Goal: Communication & Community: Answer question/provide support

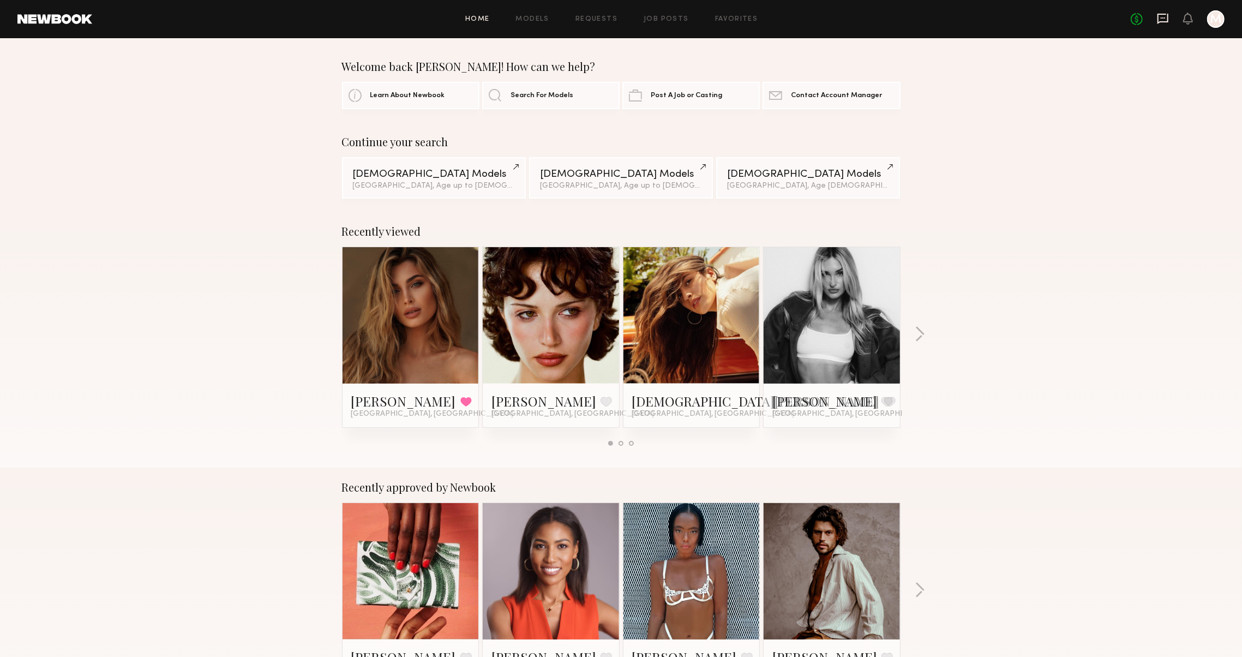
click at [1161, 22] on icon at bounding box center [1163, 19] width 12 height 12
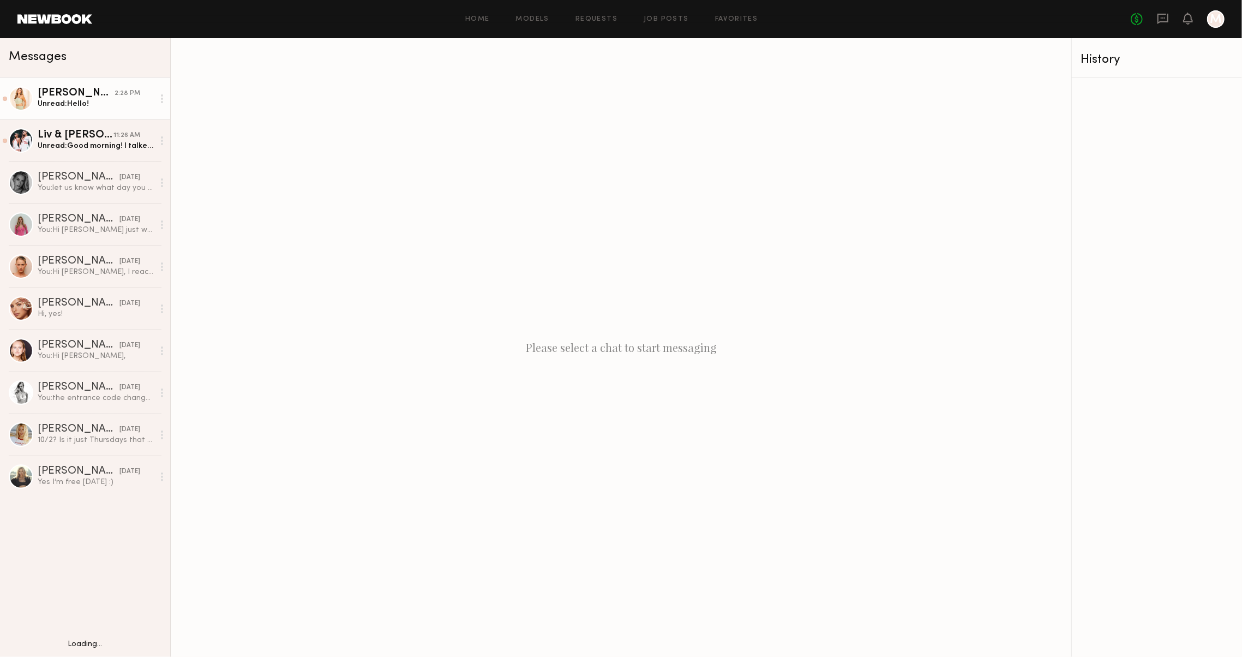
click at [67, 107] on div "Unread: Hello!" at bounding box center [96, 104] width 116 height 10
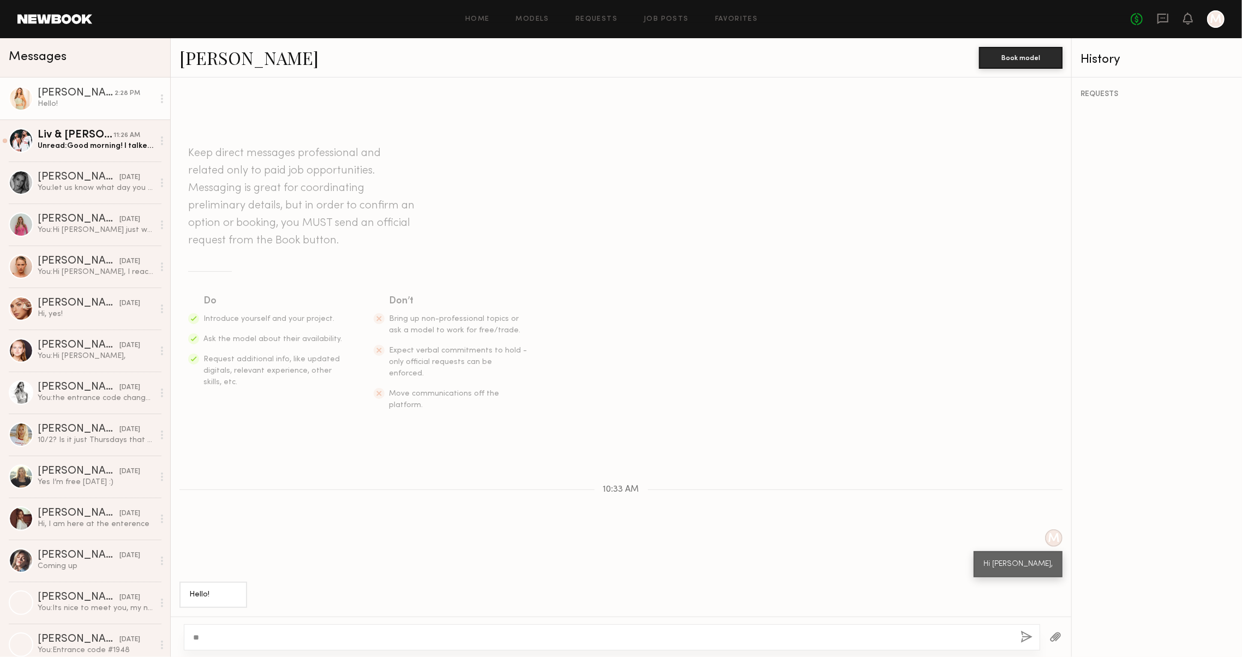
type textarea "*"
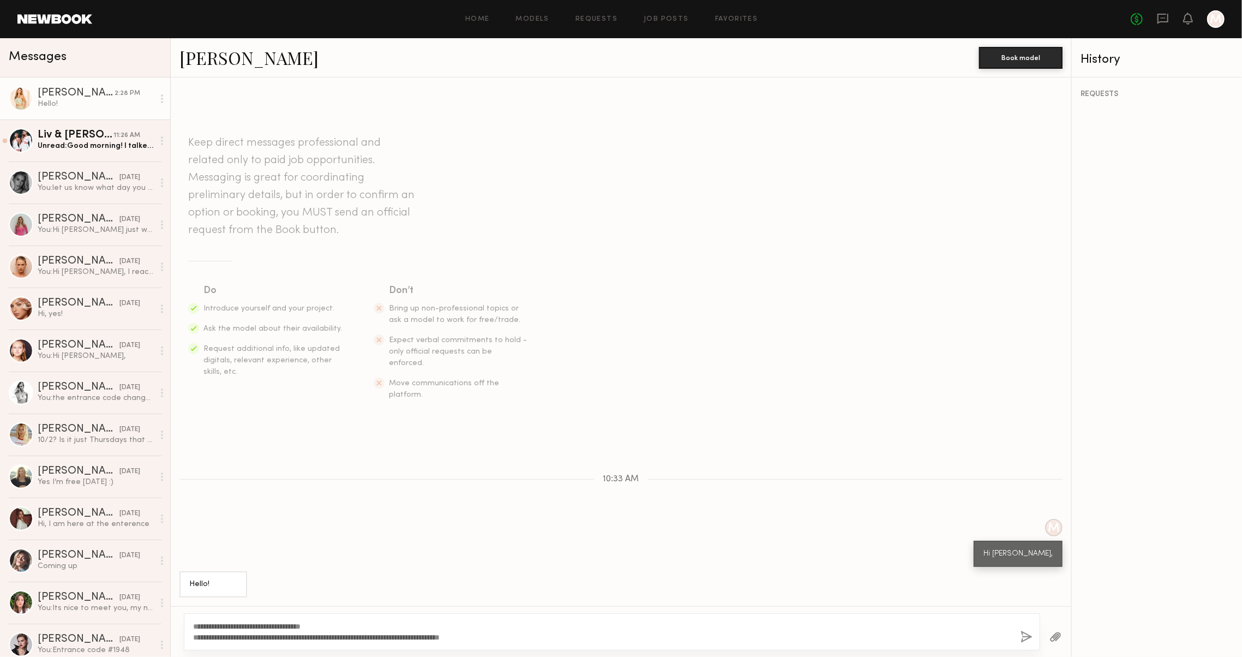
type textarea "**********"
click at [1020, 630] on button "button" at bounding box center [1026, 637] width 12 height 14
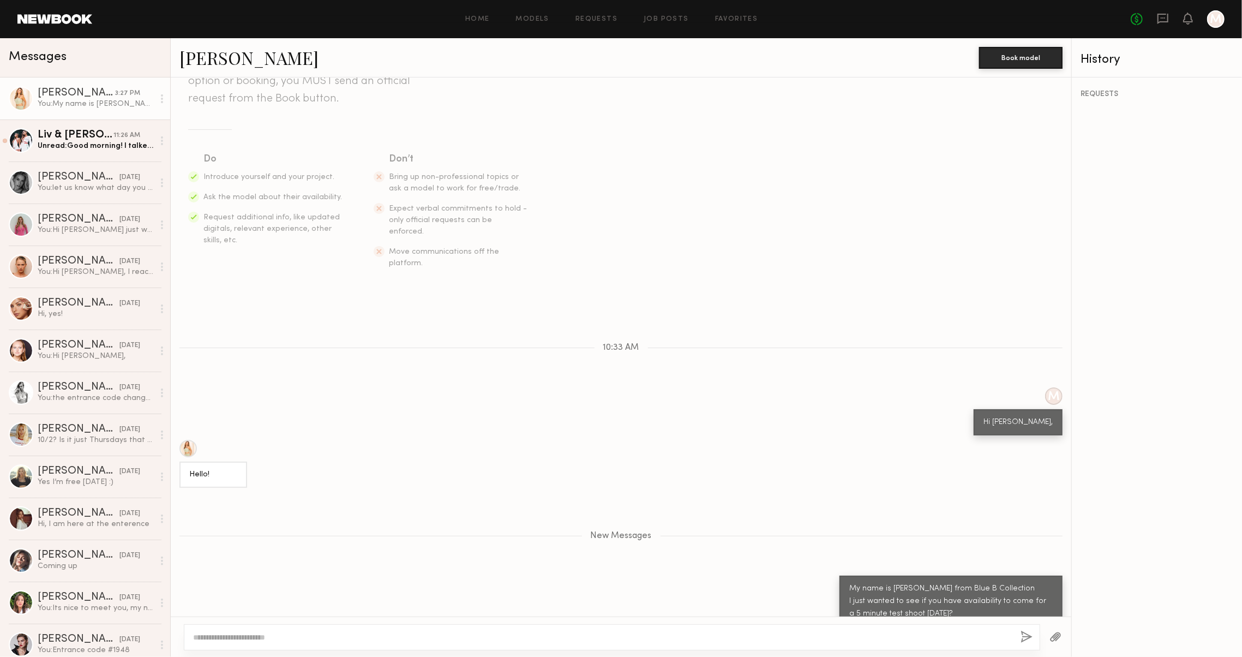
click at [832, 627] on div at bounding box center [612, 637] width 856 height 26
click at [834, 638] on textarea at bounding box center [598, 637] width 810 height 11
click at [123, 137] on div "11:26 AM" at bounding box center [126, 135] width 27 height 10
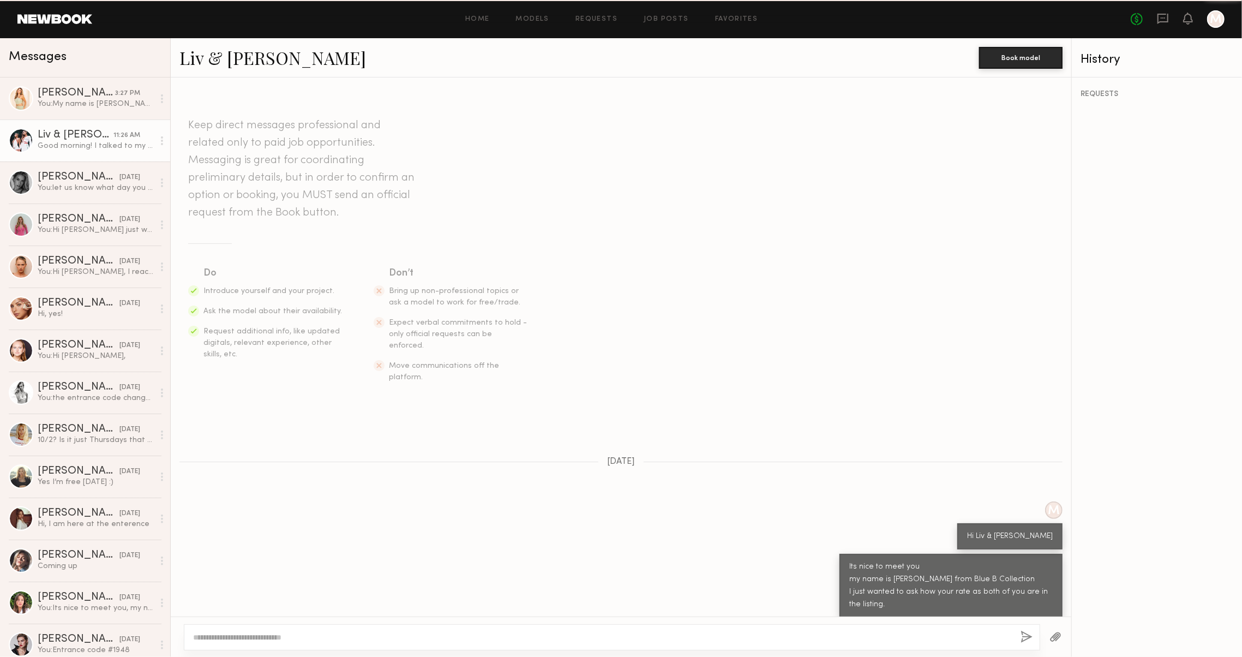
scroll to position [526, 0]
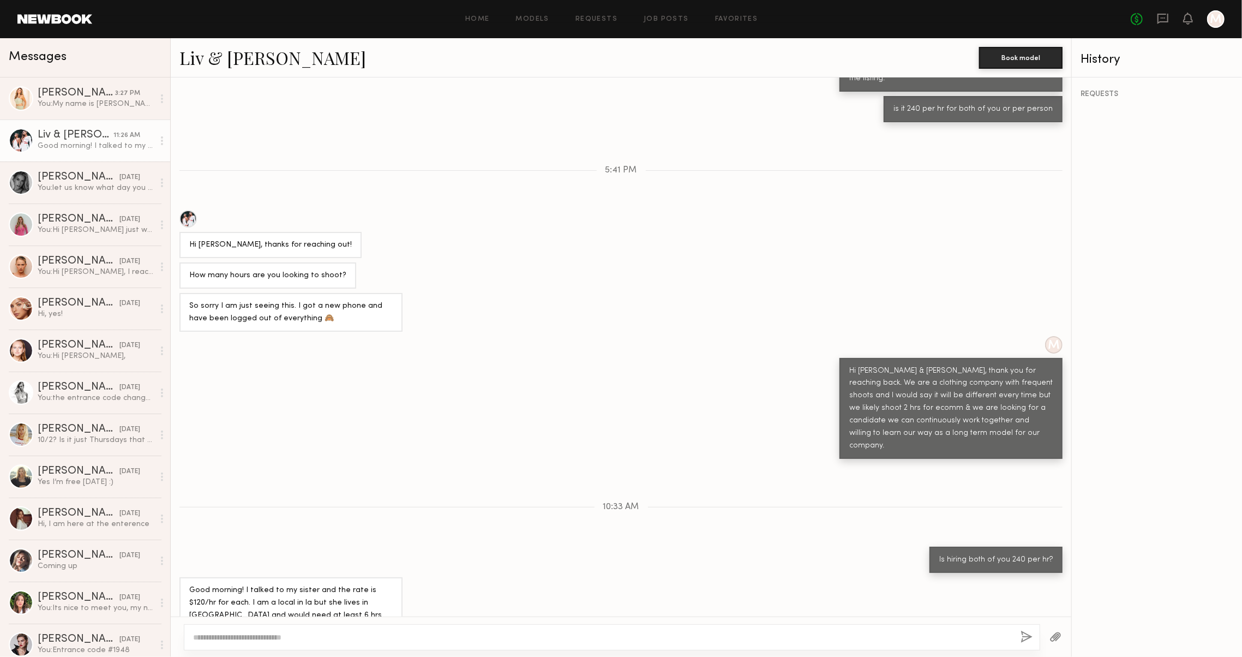
drag, startPoint x: 219, startPoint y: 594, endPoint x: 203, endPoint y: 591, distance: 16.2
click at [203, 591] on div "Good morning! I talked to my sister and the rate is $120/hr for each. I am a lo…" at bounding box center [290, 609] width 203 height 50
click at [216, 592] on div "Good morning! I talked to my sister and the rate is $120/hr for each. I am a lo…" at bounding box center [290, 609] width 203 height 50
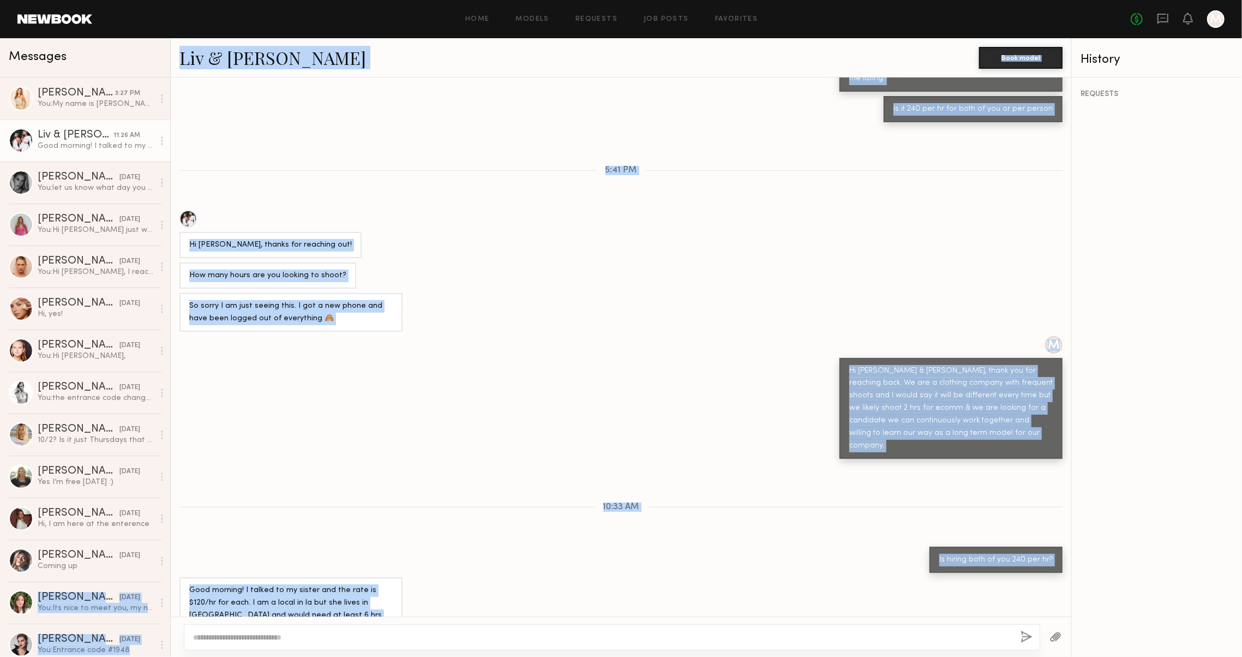
drag, startPoint x: 216, startPoint y: 592, endPoint x: 170, endPoint y: 544, distance: 66.3
click at [170, 544] on div "Messages [PERSON_NAME] 3:27 PM You: My name is [PERSON_NAME] from Blue B Collec…" at bounding box center [621, 347] width 1242 height 618
click at [208, 584] on div "Good morning! I talked to my sister and the rate is $120/hr for each. I am a lo…" at bounding box center [290, 609] width 203 height 50
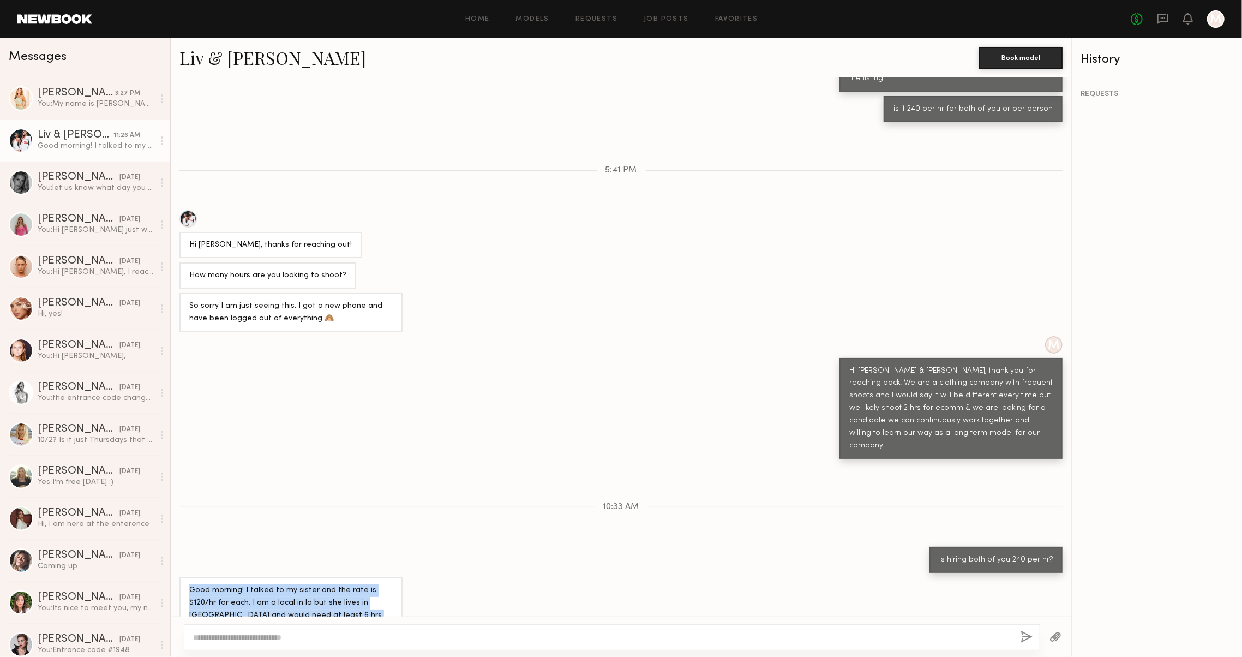
drag, startPoint x: 220, startPoint y: 591, endPoint x: 189, endPoint y: 552, distance: 50.0
click at [189, 584] on div "Good morning! I talked to my sister and the rate is $120/hr for each. I am a lo…" at bounding box center [290, 609] width 203 height 50
copy div "Good morning! I talked to my sister and the rate is $120/hr for each. I am a lo…"
click at [612, 264] on div "How many hours are you looking to shoot?" at bounding box center [621, 275] width 900 height 26
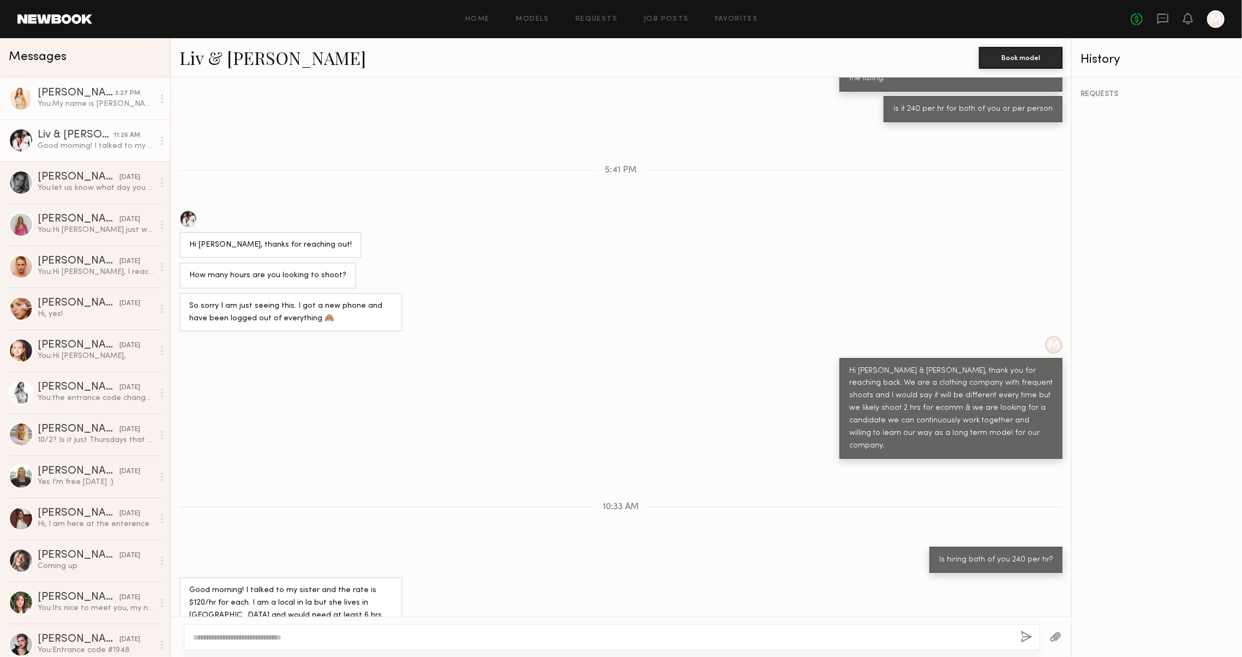
click at [82, 88] on div "[PERSON_NAME]" at bounding box center [76, 93] width 77 height 11
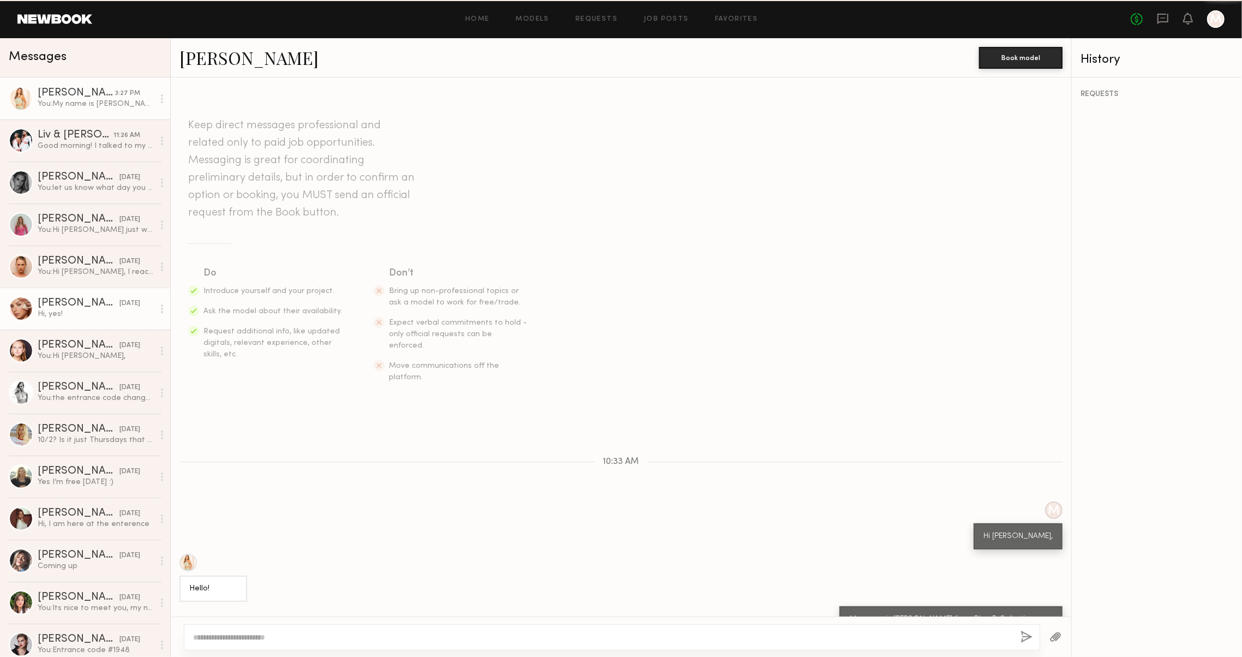
scroll to position [31, 0]
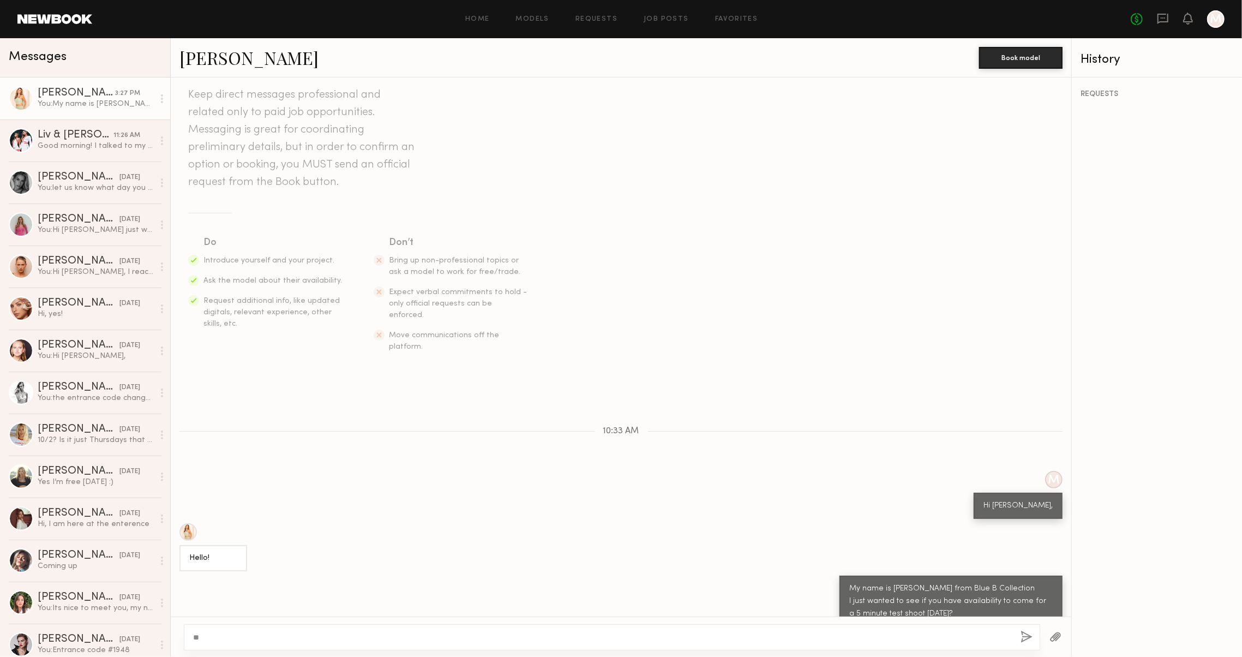
type textarea "*"
click at [195, 639] on textarea "**********" at bounding box center [598, 637] width 810 height 11
click at [268, 638] on textarea "**********" at bounding box center [598, 637] width 810 height 11
type textarea "**********"
click at [1020, 632] on button "button" at bounding box center [1026, 637] width 12 height 14
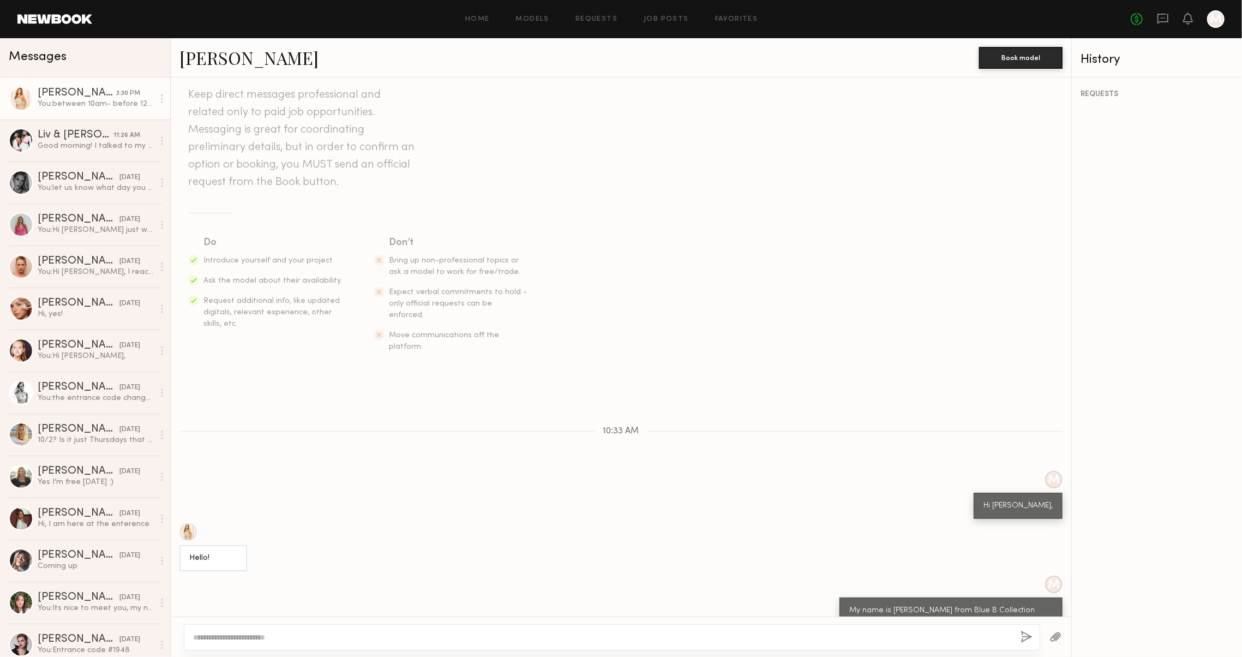
scroll to position [83, 0]
